Goal: Use online tool/utility: Utilize a website feature to perform a specific function

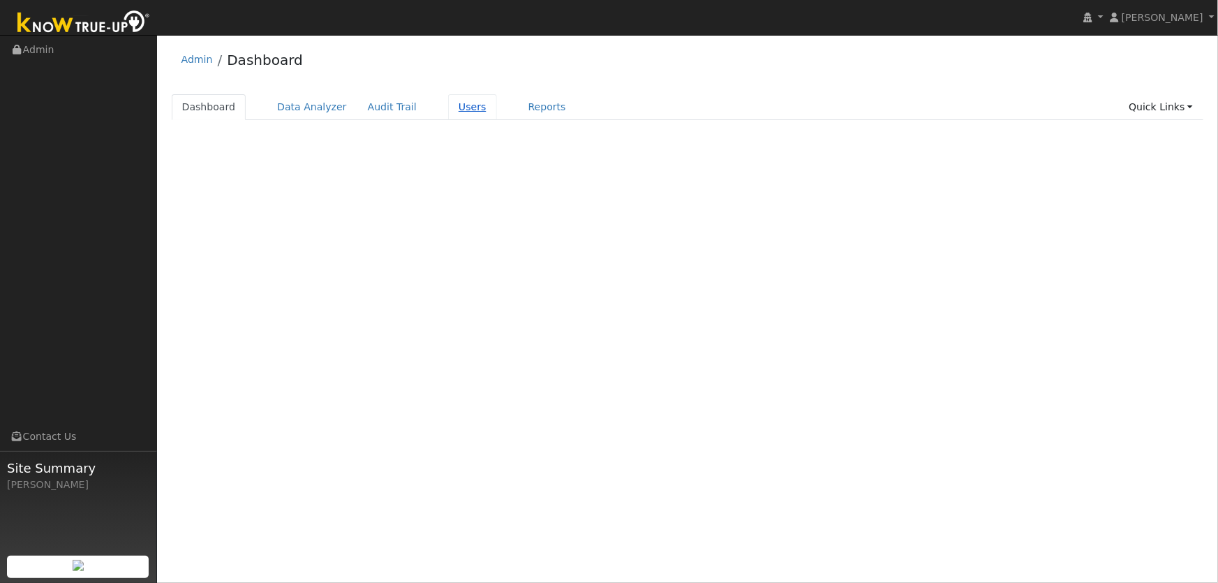
click at [448, 108] on link "Users" at bounding box center [472, 107] width 49 height 26
click at [448, 107] on link "Users" at bounding box center [472, 107] width 49 height 26
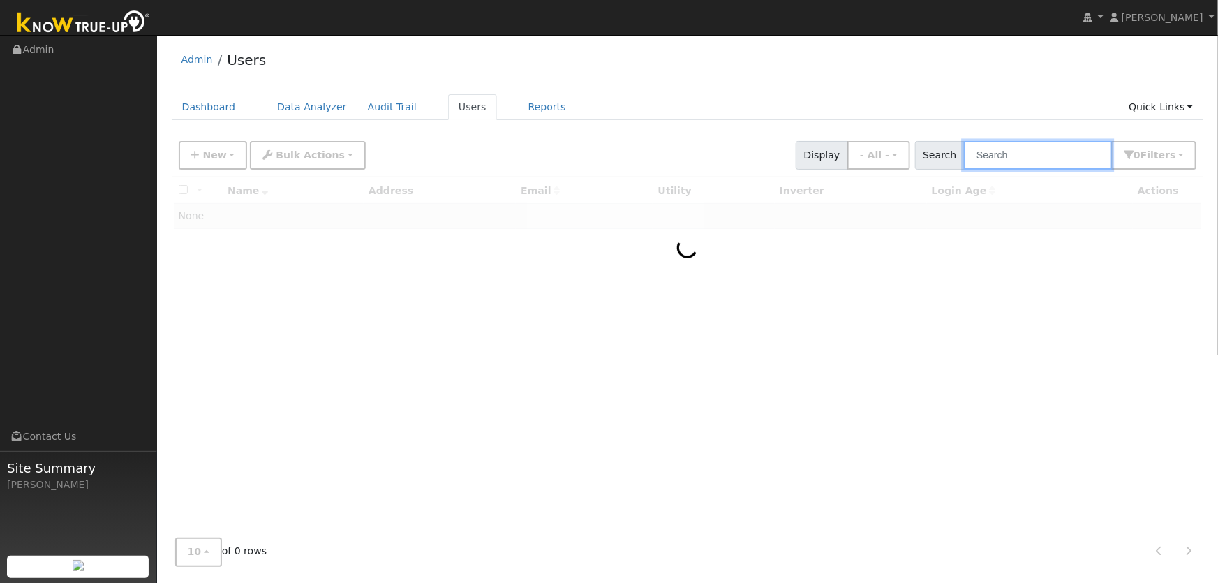
click at [1022, 156] on input "text" at bounding box center [1038, 155] width 148 height 29
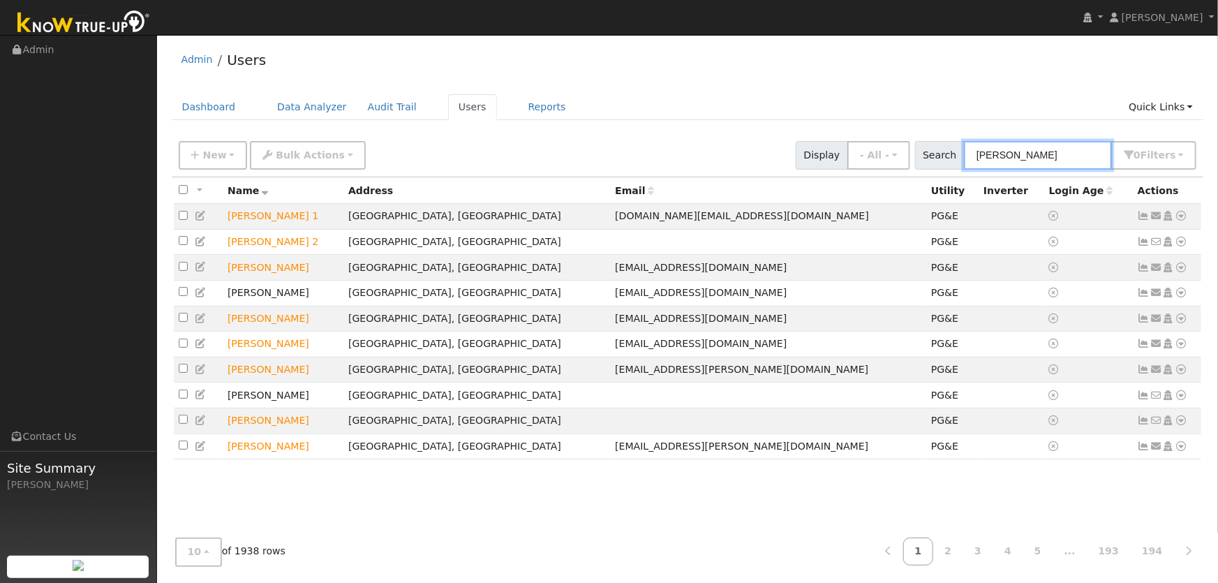
type input "jim fox"
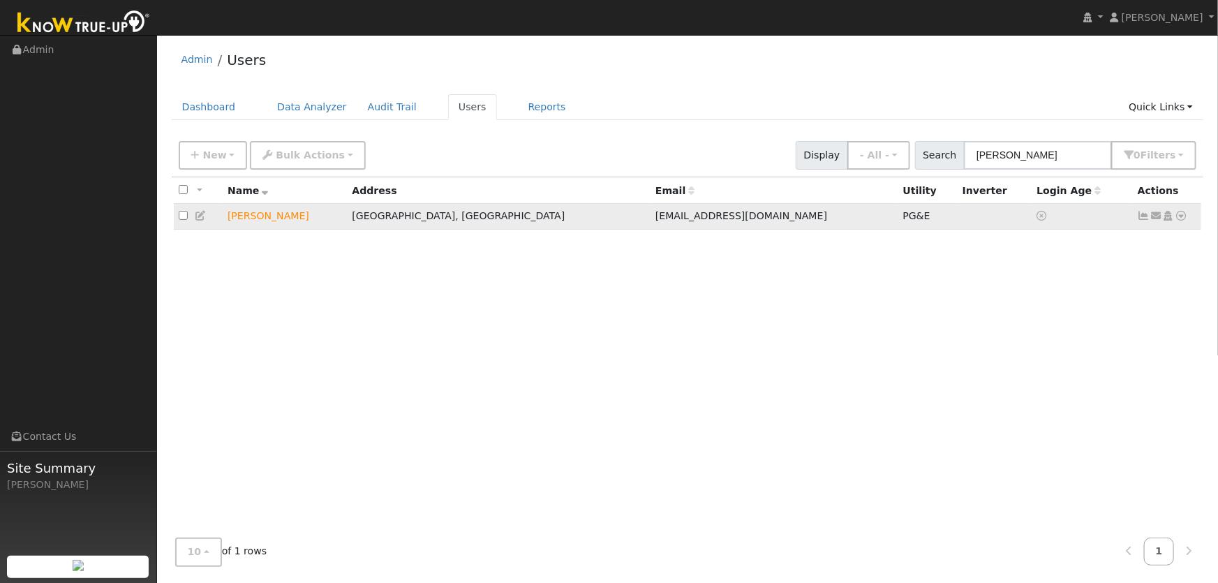
click at [1184, 217] on icon at bounding box center [1181, 216] width 13 height 10
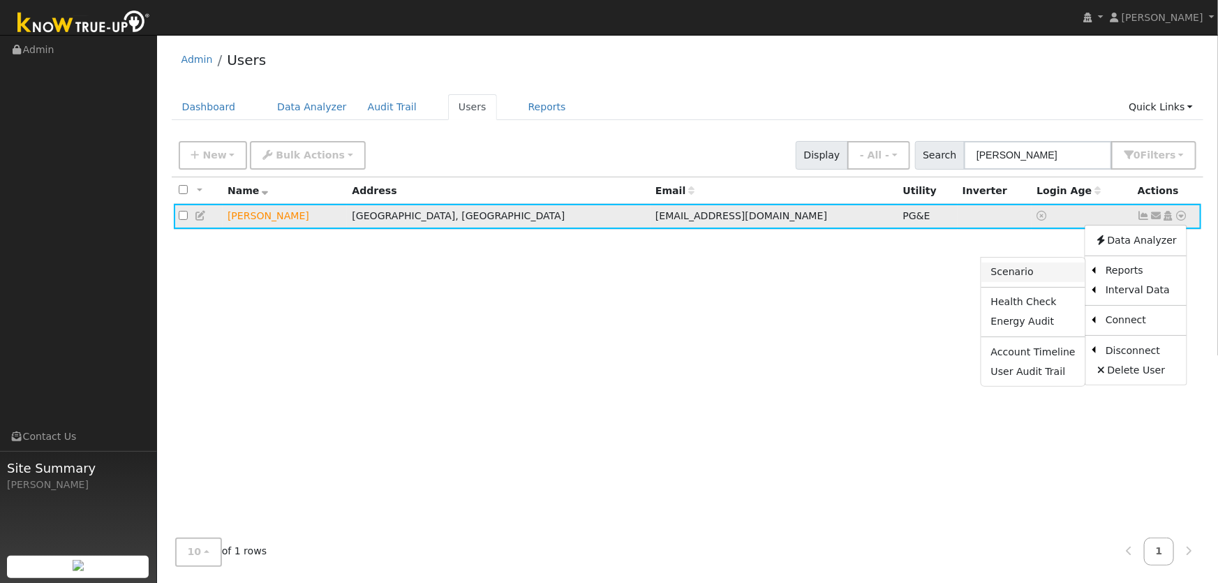
click at [1070, 274] on link "Scenario" at bounding box center [1033, 272] width 104 height 20
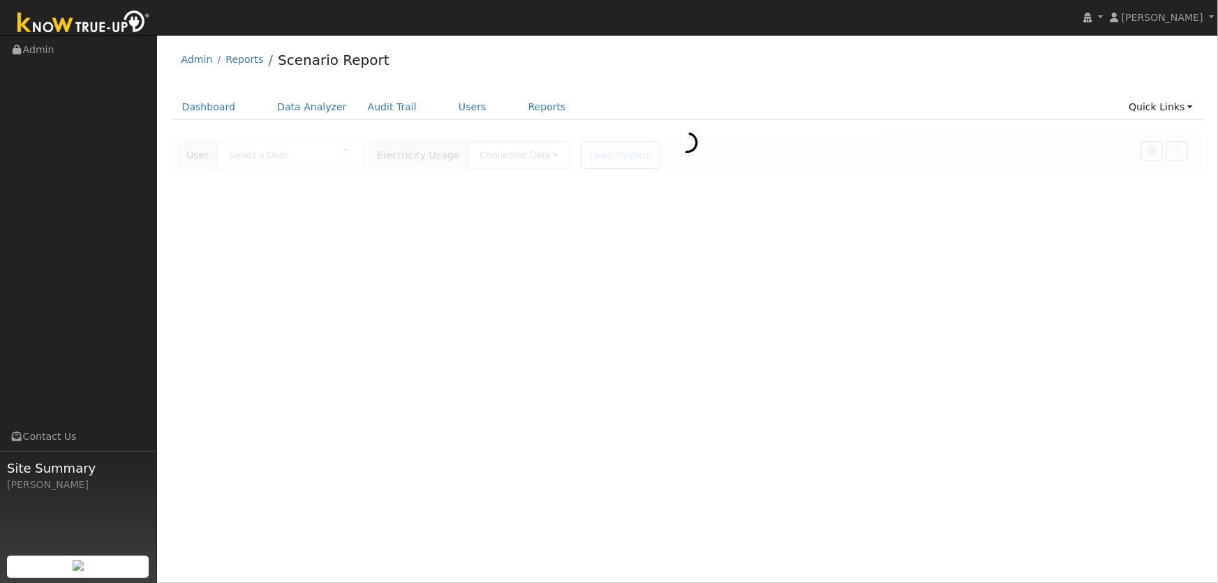
type input "[PERSON_NAME]"
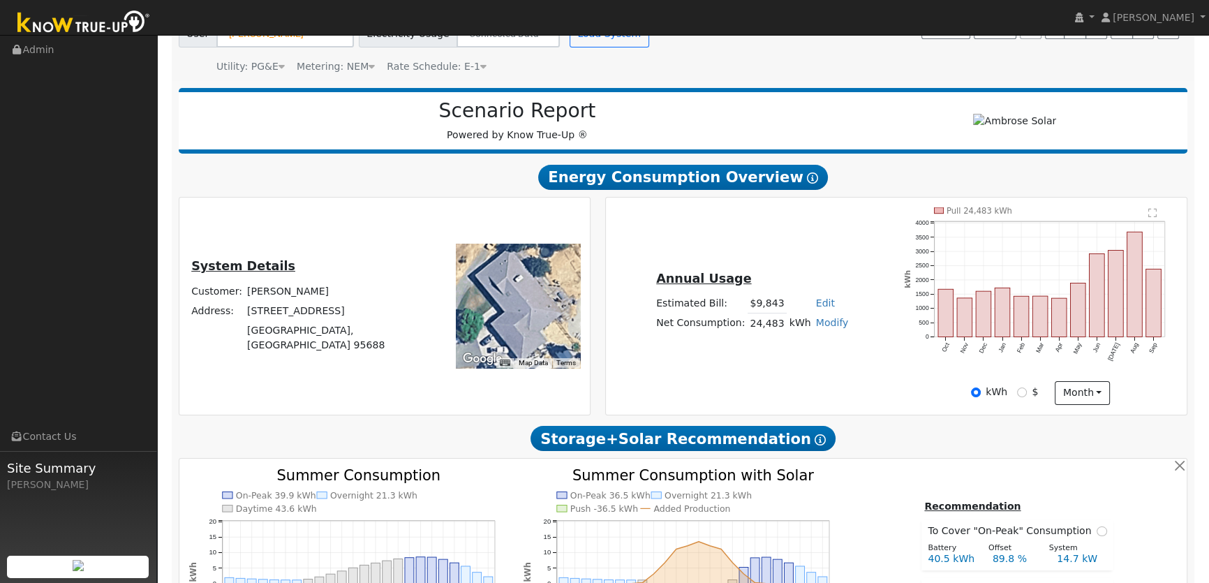
scroll to position [126, 0]
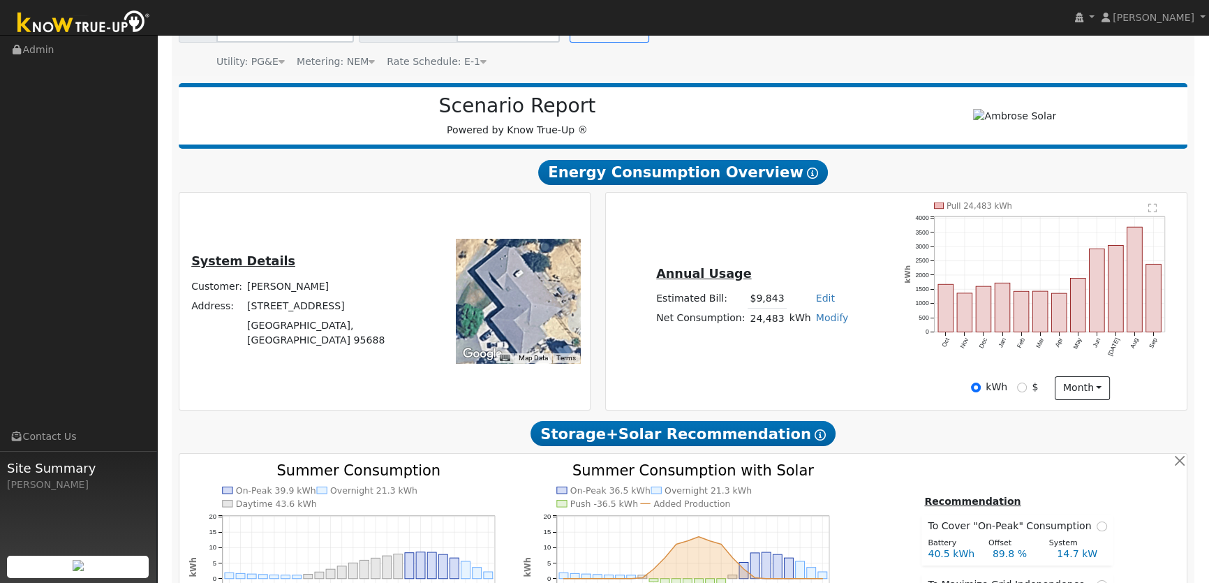
type input "31063"
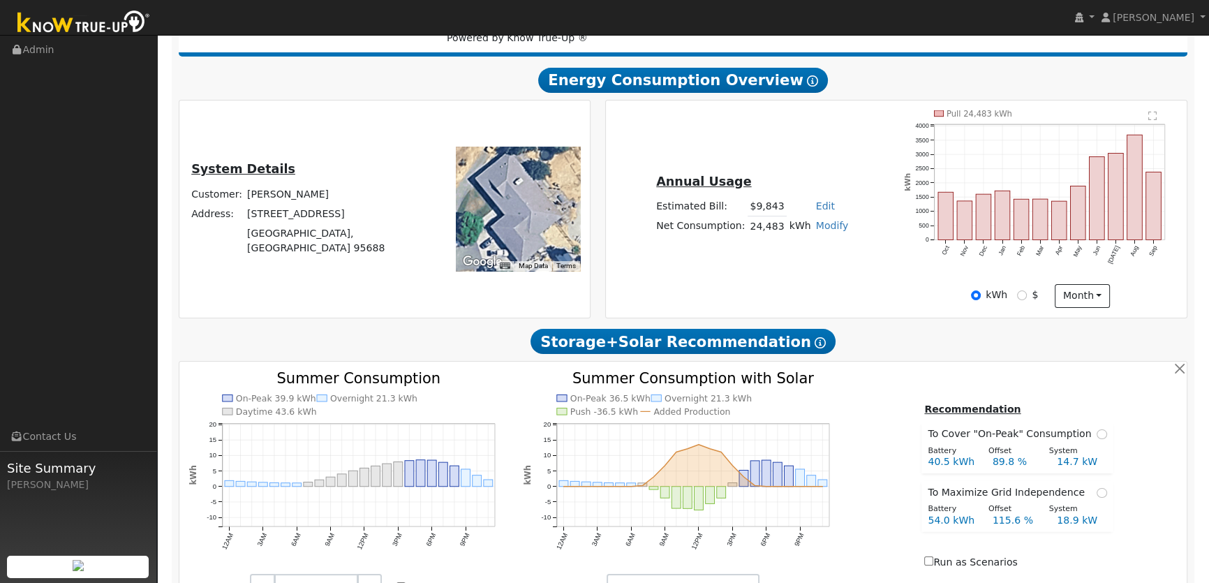
scroll to position [190, 0]
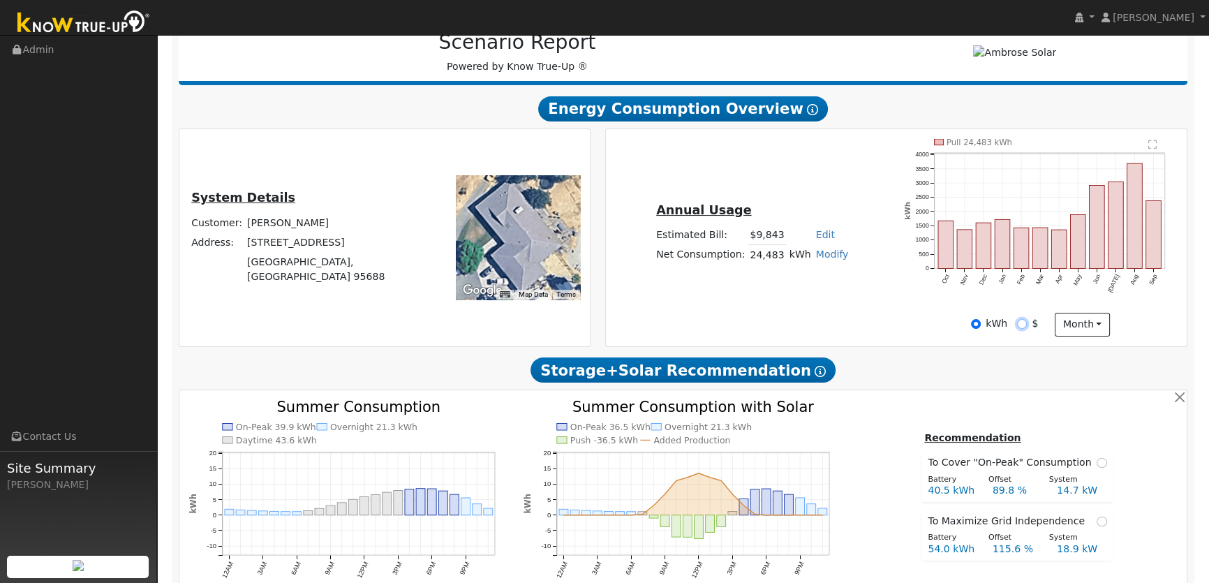
click at [1022, 322] on input "$" at bounding box center [1022, 324] width 10 height 10
radio input "true"
click at [979, 320] on input "kWh" at bounding box center [976, 324] width 10 height 10
radio input "true"
click at [1026, 322] on input "$" at bounding box center [1022, 324] width 10 height 10
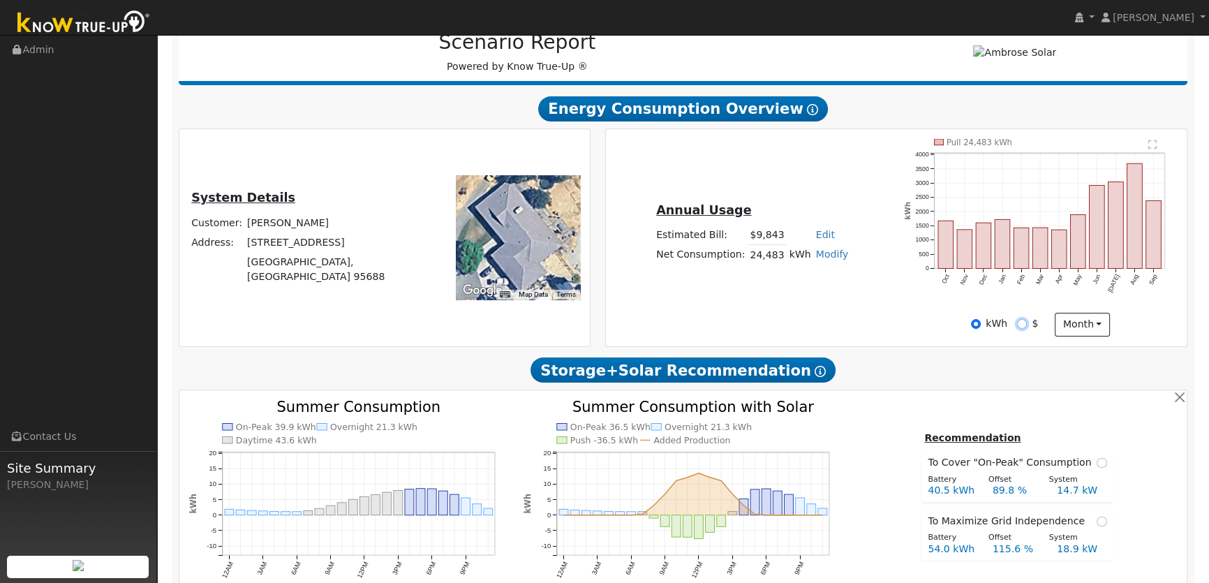
radio input "true"
click at [975, 324] on input "kWh" at bounding box center [976, 324] width 10 height 10
radio input "true"
click at [1022, 323] on input "$" at bounding box center [1022, 324] width 10 height 10
radio input "true"
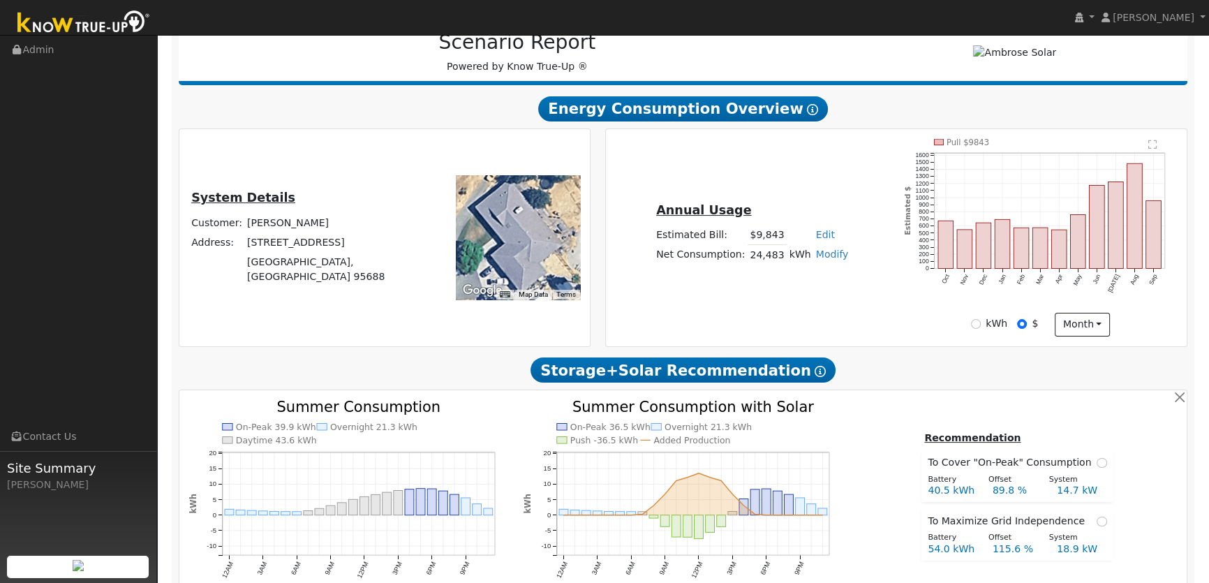
click at [987, 327] on label "kWh" at bounding box center [996, 323] width 22 height 15
click at [980, 327] on input "kWh" at bounding box center [976, 324] width 10 height 10
radio input "true"
radio input "false"
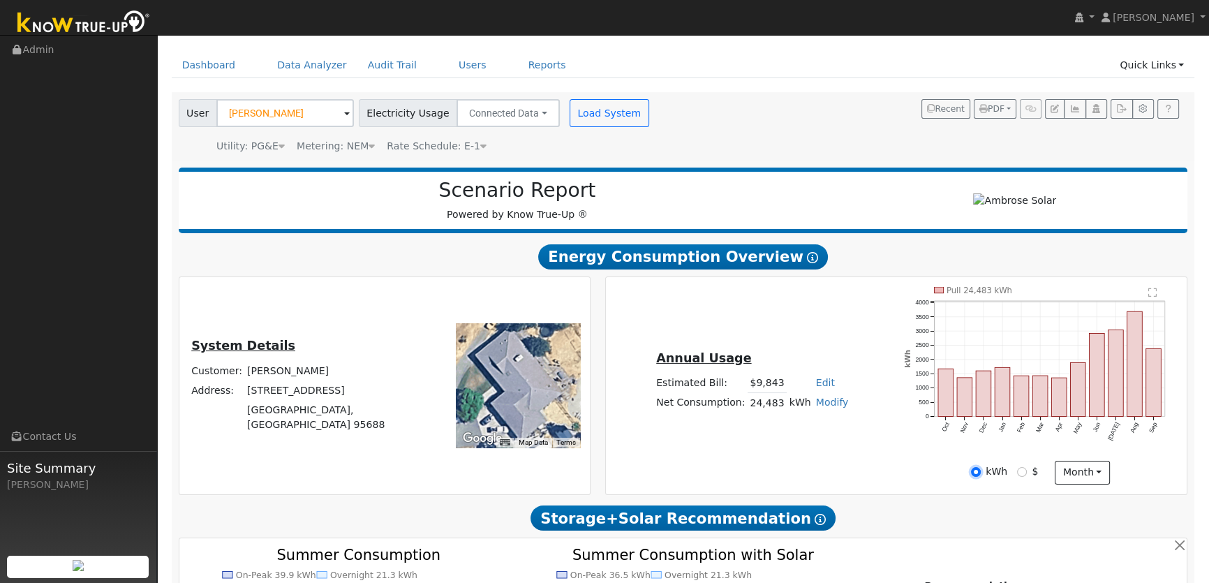
scroll to position [0, 0]
